Goal: Answer question/provide support

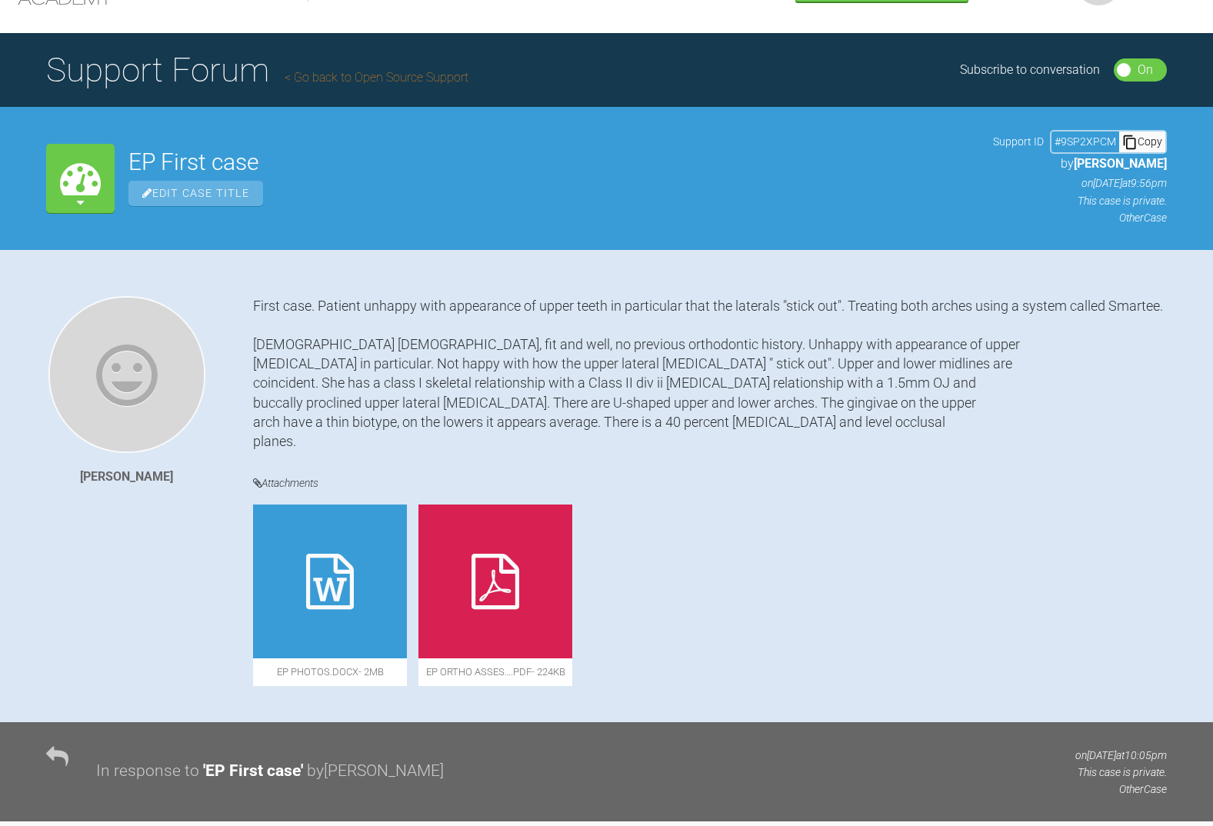
scroll to position [154, 0]
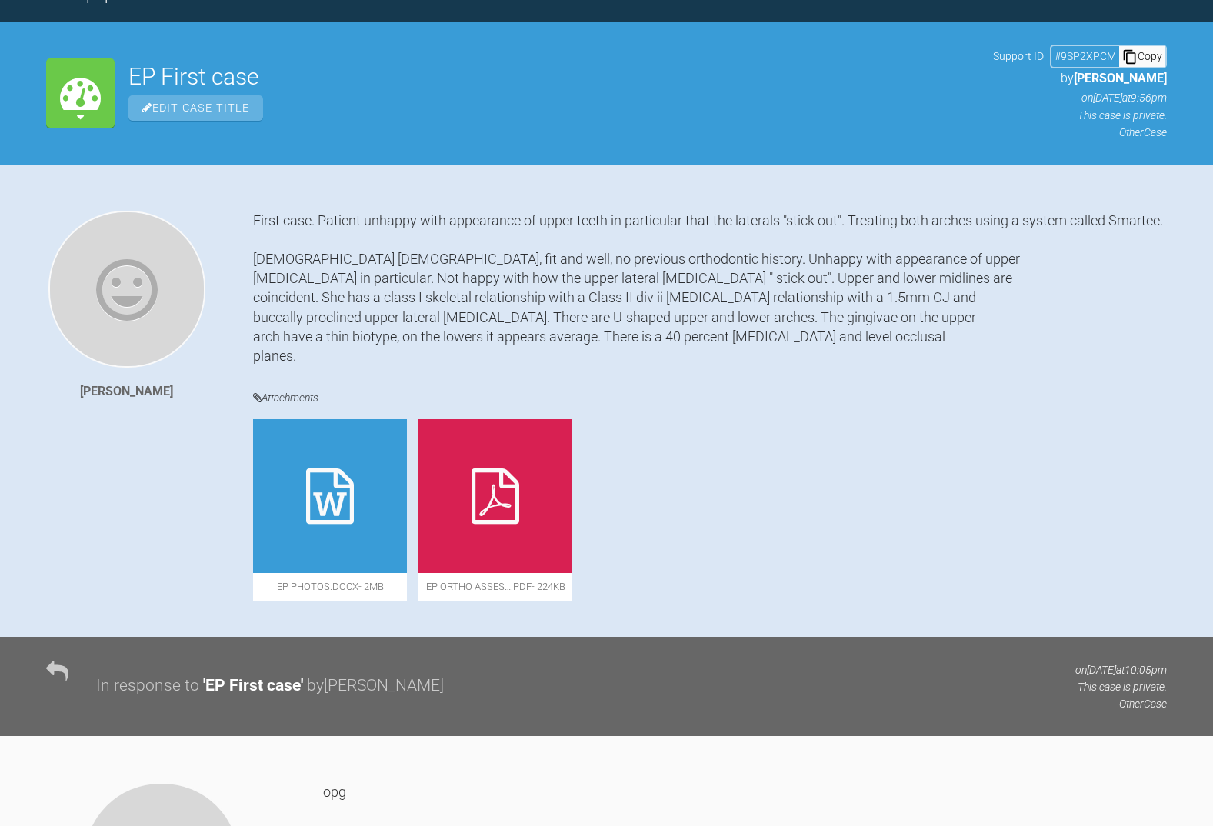
click at [515, 505] on icon at bounding box center [496, 496] width 48 height 55
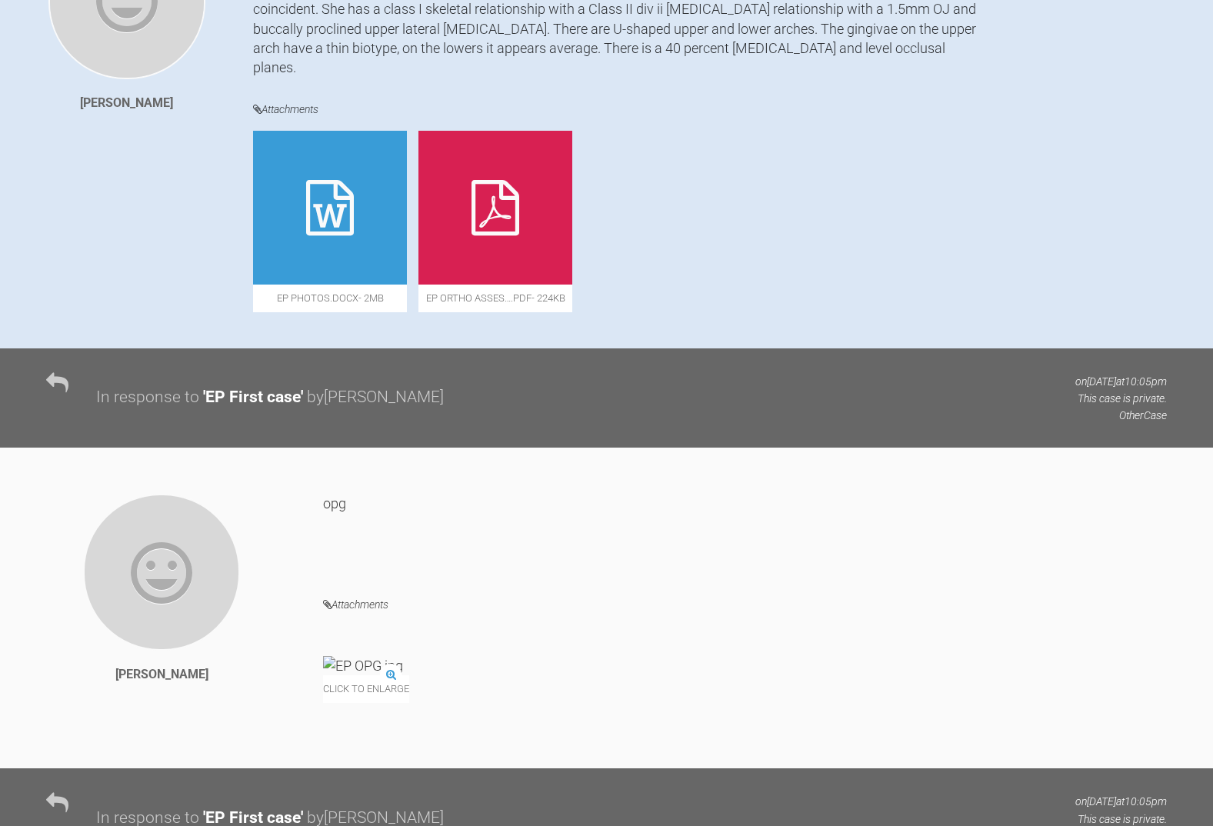
scroll to position [0, 0]
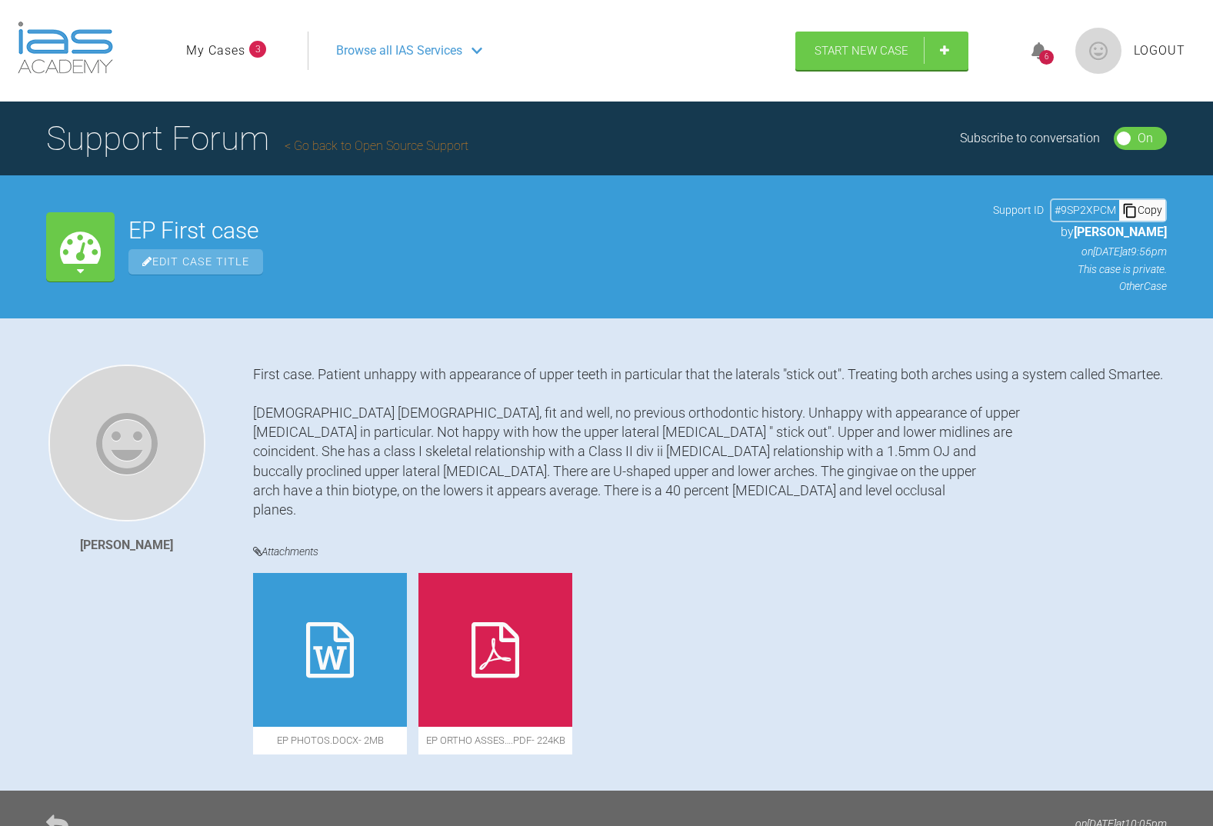
click at [339, 147] on link "Go back to Open Source Support" at bounding box center [377, 145] width 184 height 15
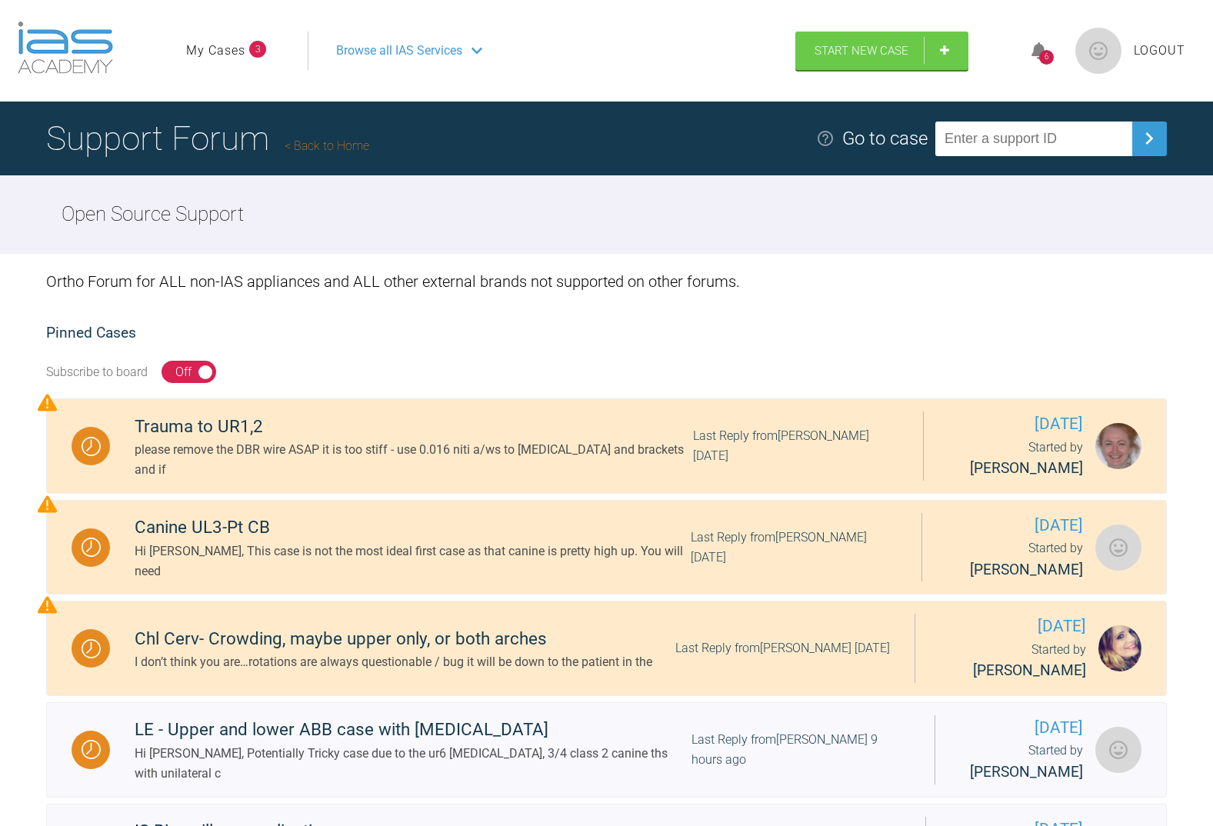
click at [1161, 49] on span "Logout" at bounding box center [1160, 51] width 52 height 20
